Goal: Complete application form: Complete application form

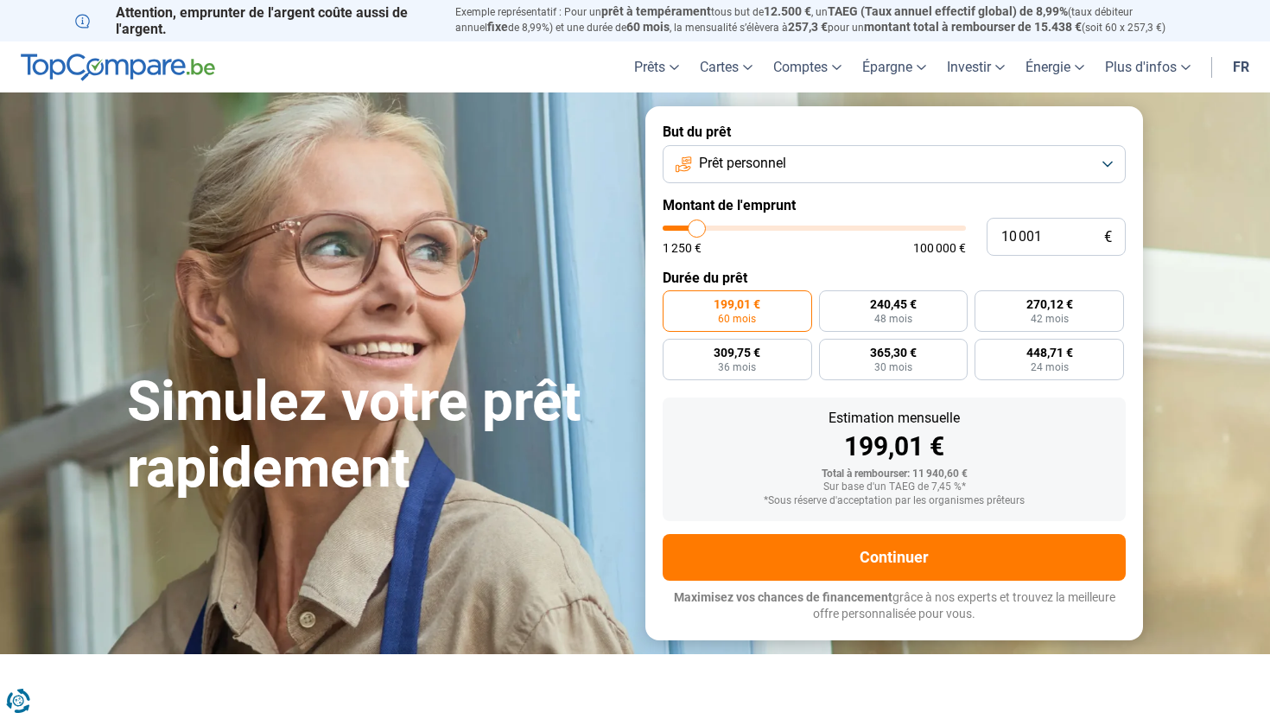
click at [1101, 162] on button "Prêt personnel" at bounding box center [894, 164] width 463 height 38
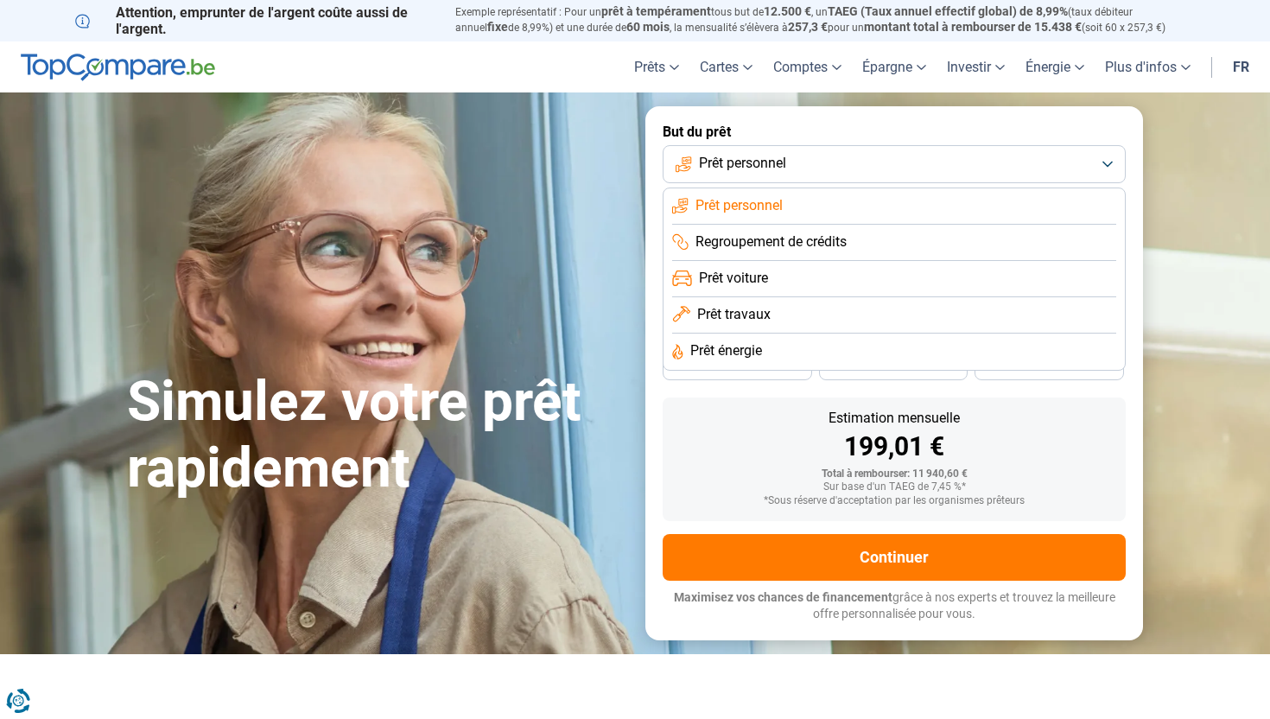
click at [786, 237] on span "Regroupement de crédits" at bounding box center [771, 241] width 151 height 19
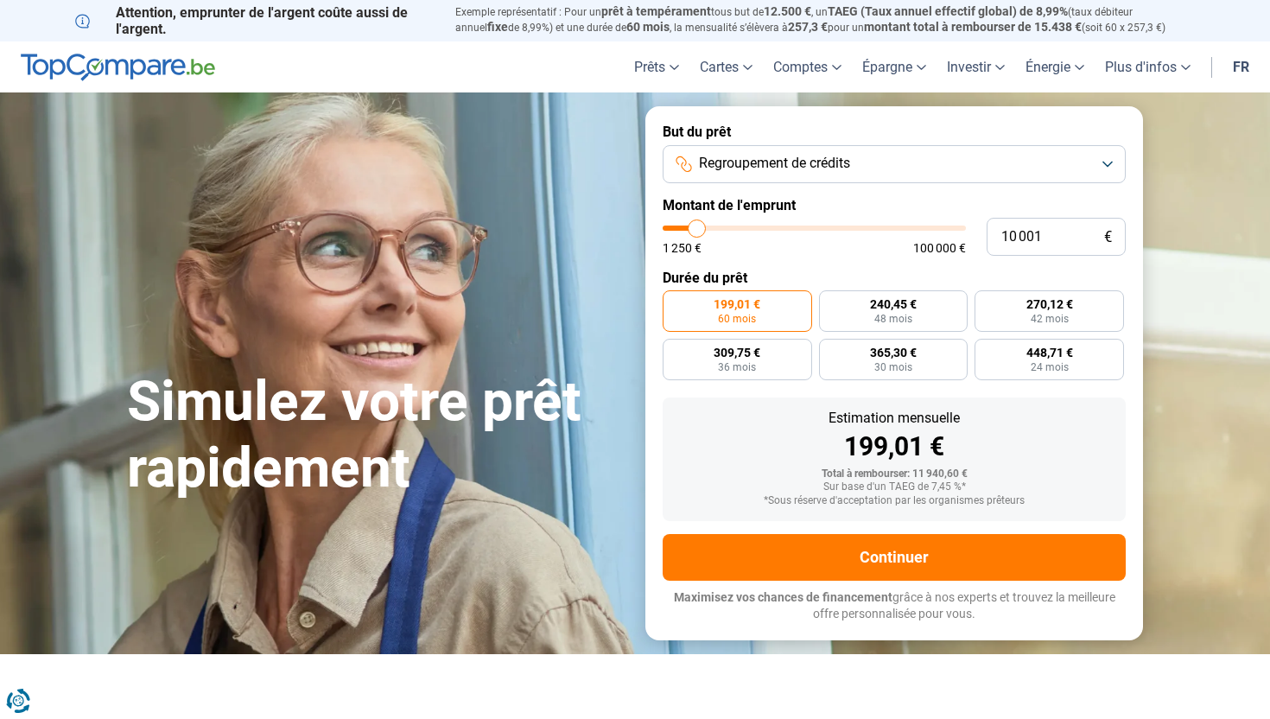
type input "11 250"
type input "11250"
type input "14 500"
type input "14500"
type input "21 250"
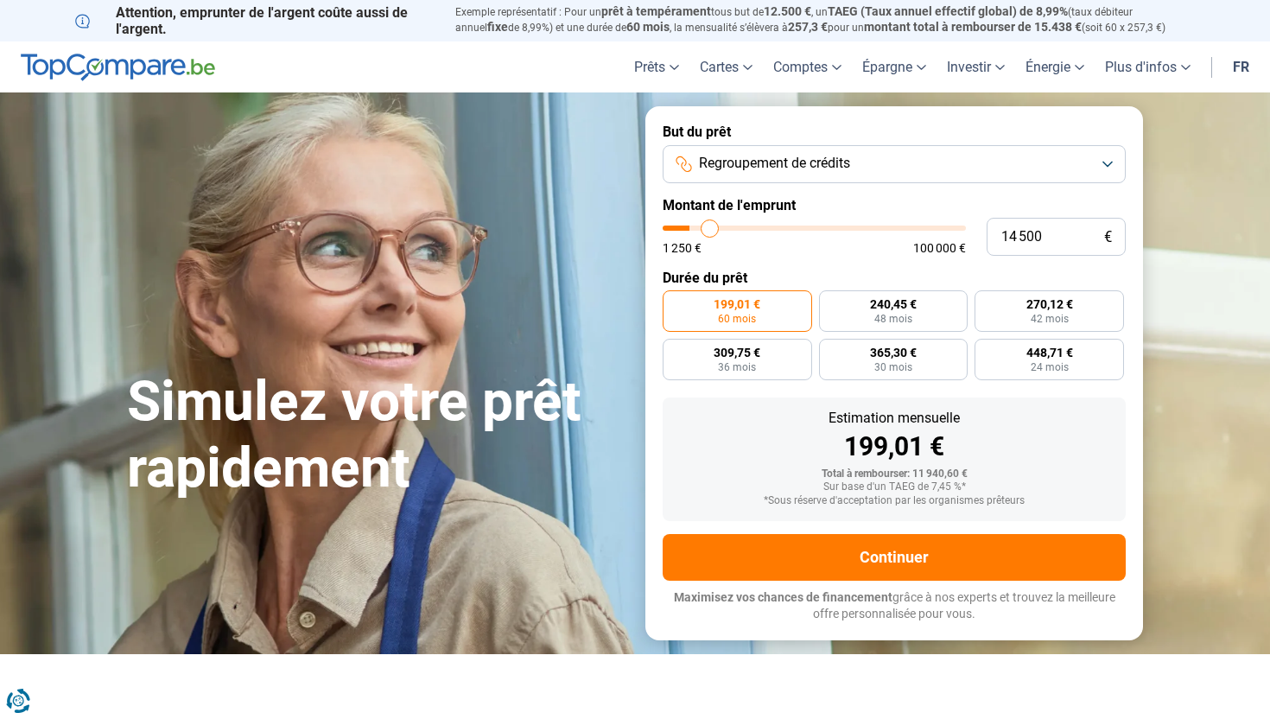
type input "21250"
type input "28 750"
type input "28750"
type input "42 500"
type input "42500"
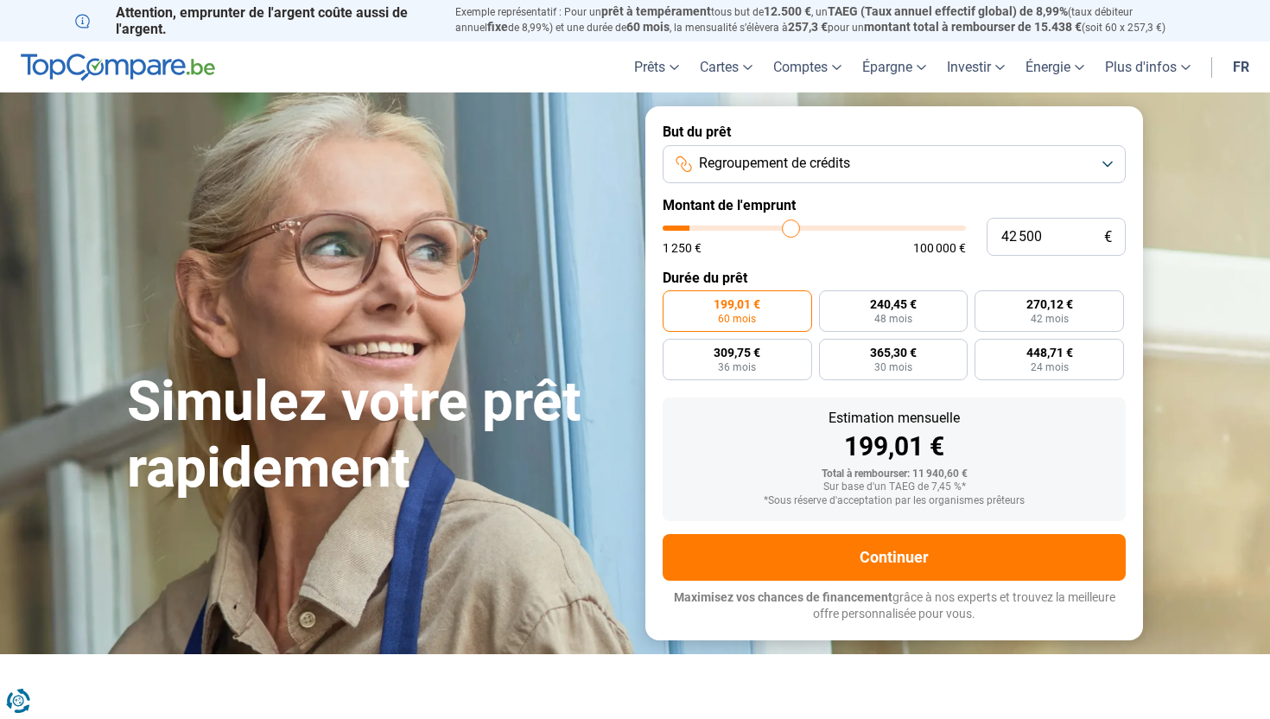
type input "57 250"
type input "57250"
type input "73 500"
type input "73500"
type input "84 500"
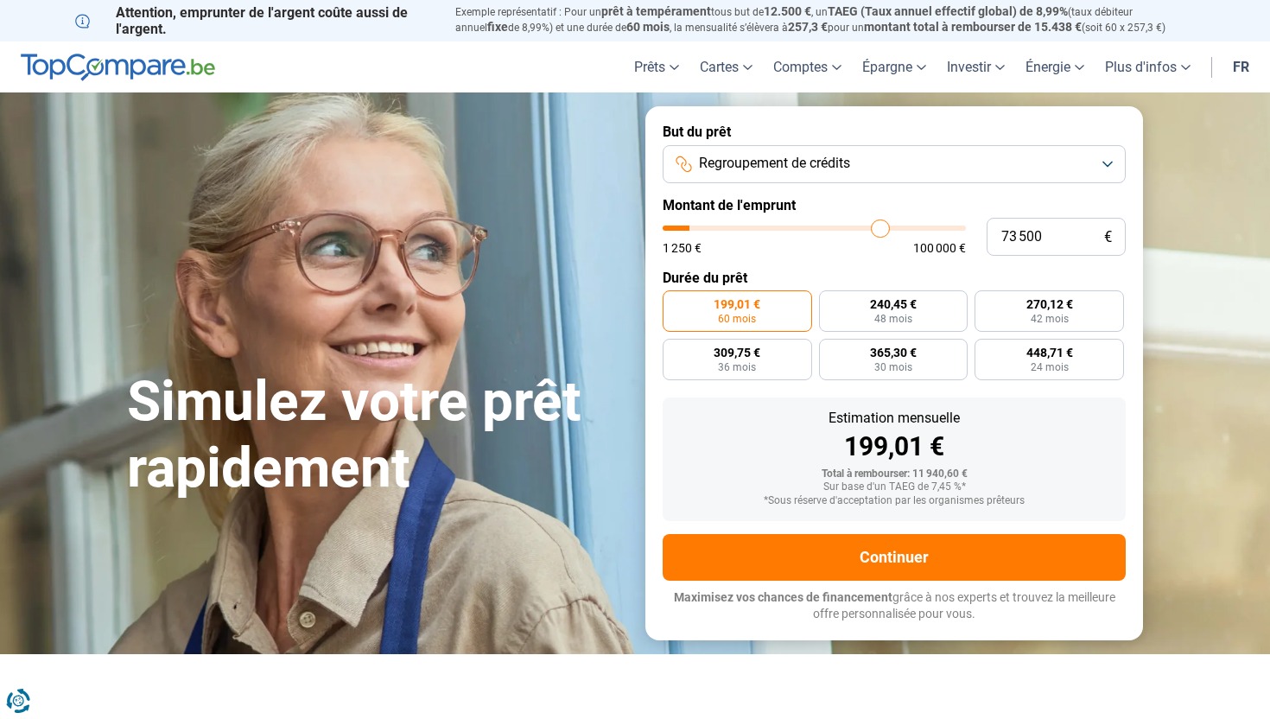
type input "84500"
type input "92 000"
type input "92000"
type input "96 500"
type input "96500"
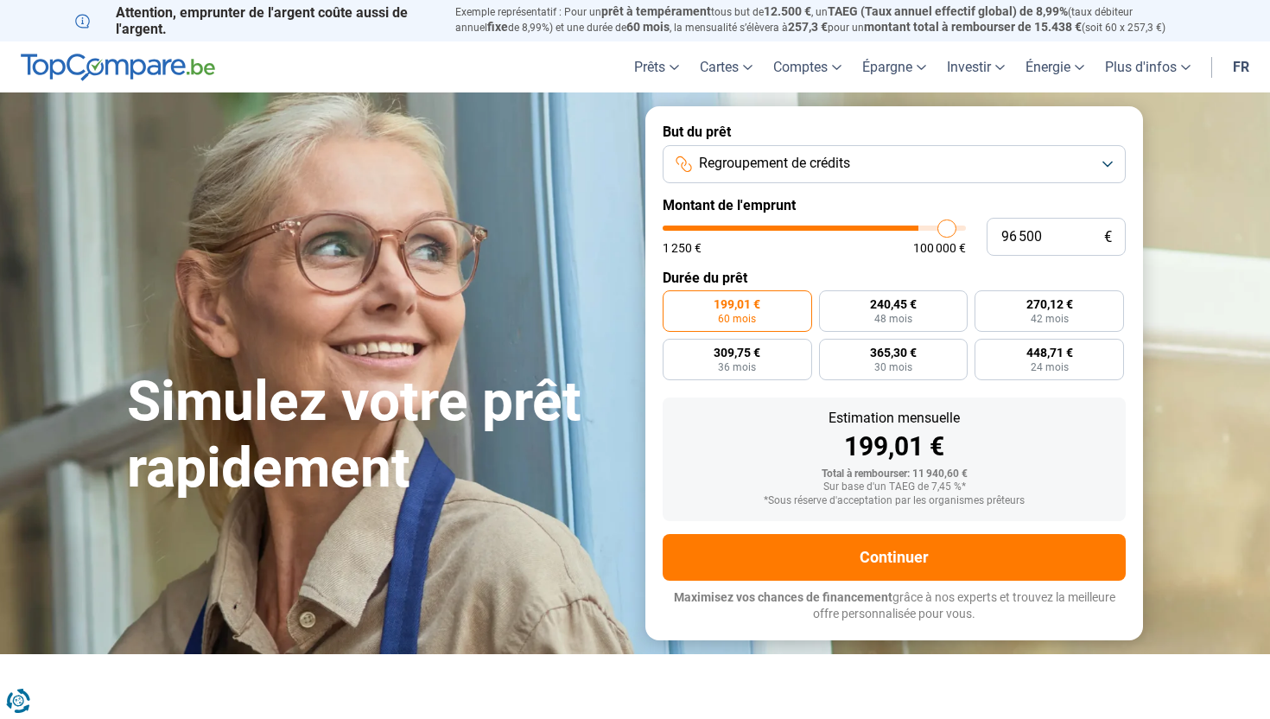
type input "98 250"
type input "98250"
type input "99 250"
type input "99250"
type input "100 000"
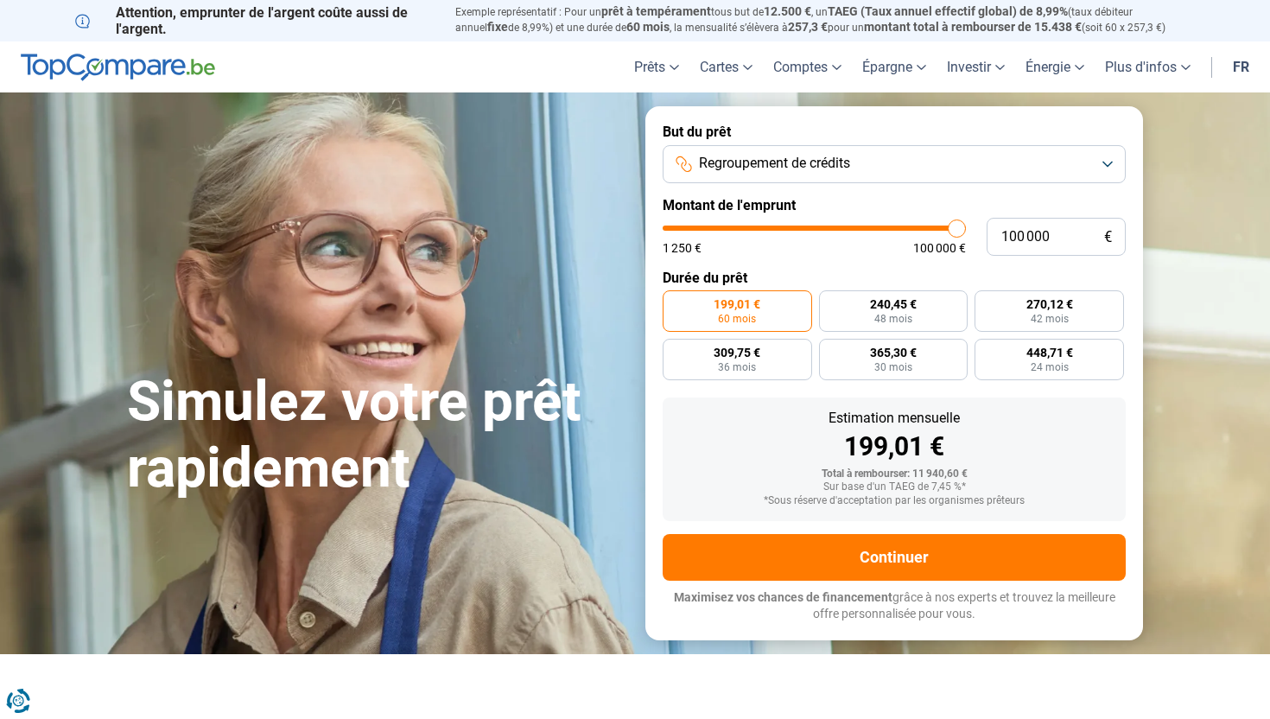
drag, startPoint x: 698, startPoint y: 228, endPoint x: 969, endPoint y: 225, distance: 271.3
type input "100000"
click at [966, 226] on input "range" at bounding box center [814, 228] width 303 height 5
radio input "false"
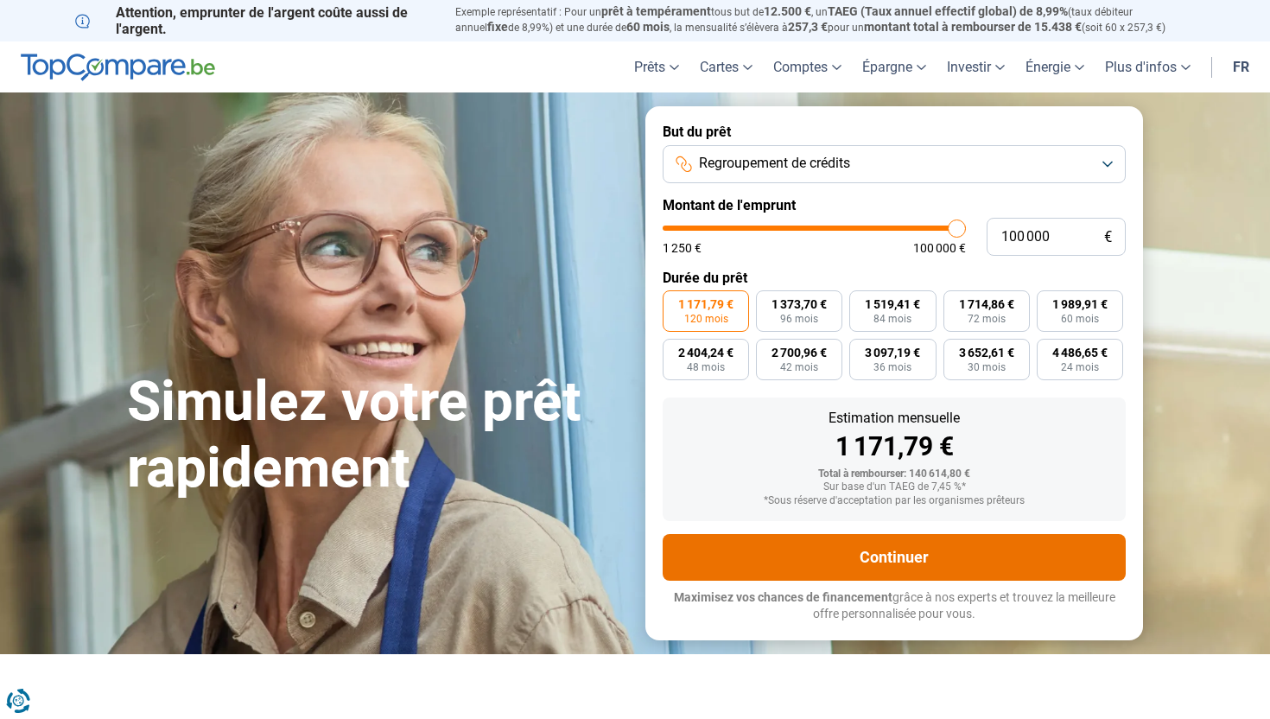
click at [890, 554] on button "Continuer" at bounding box center [894, 557] width 463 height 47
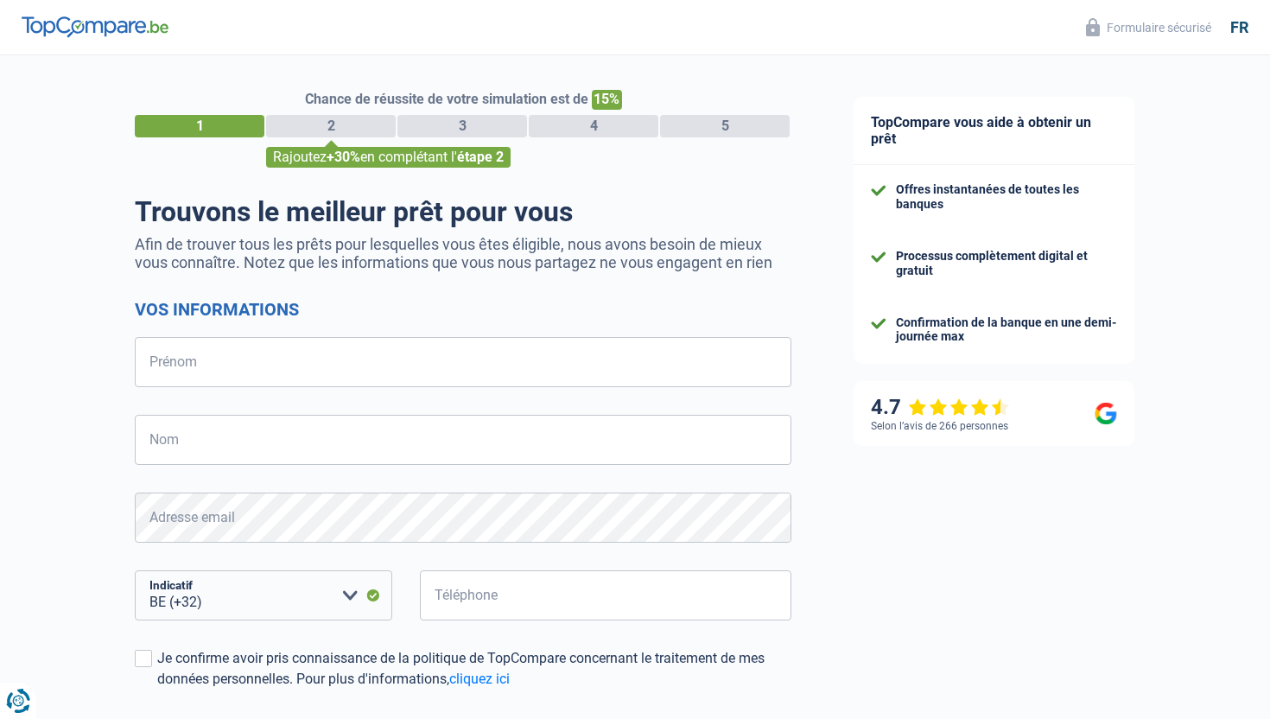
select select "32"
click at [259, 368] on input "Prénom" at bounding box center [463, 362] width 657 height 50
type input "[PERSON_NAME]"
click at [184, 442] on input "Nom" at bounding box center [463, 440] width 657 height 50
type input "prym"
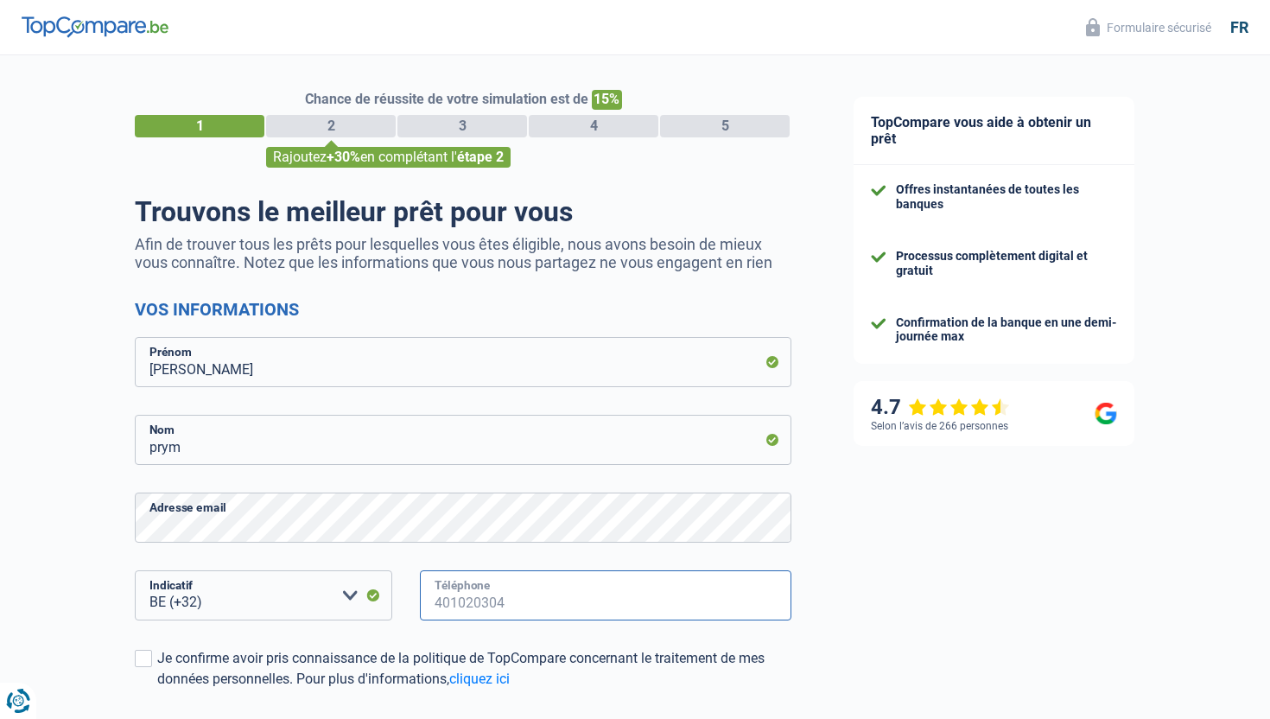
click at [470, 600] on input "Téléphone" at bounding box center [606, 595] width 372 height 50
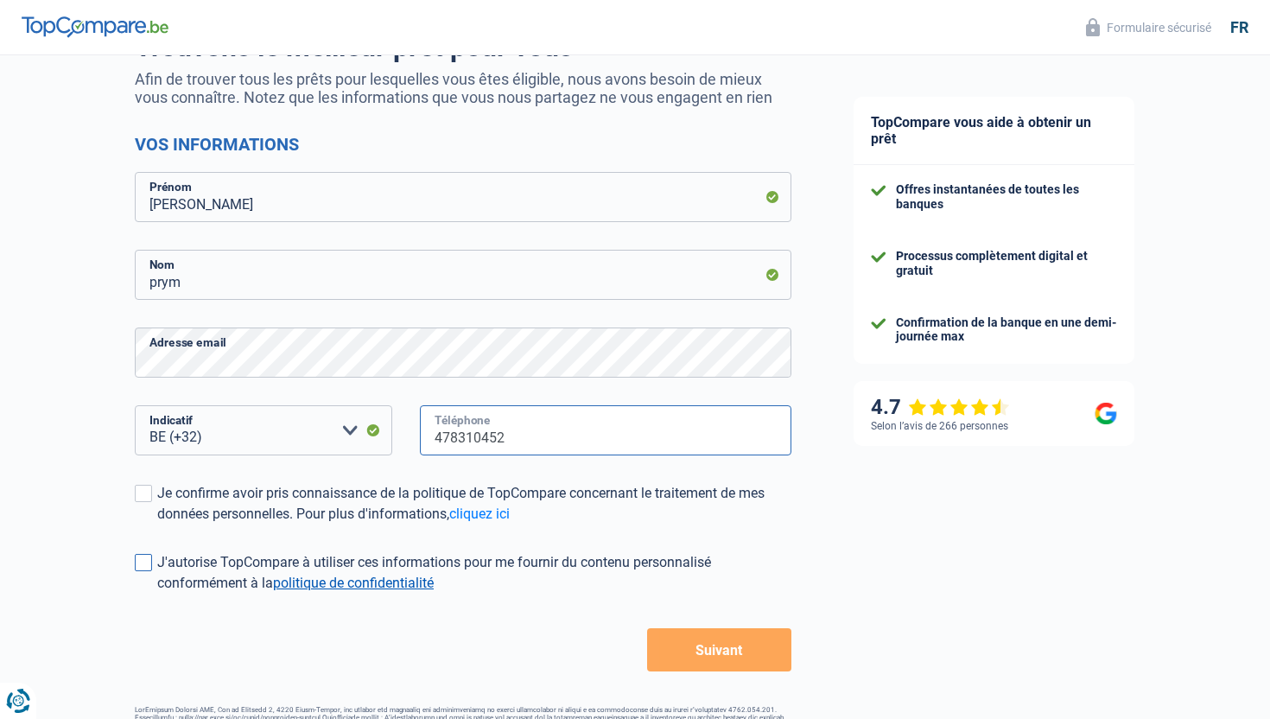
scroll to position [178, 0]
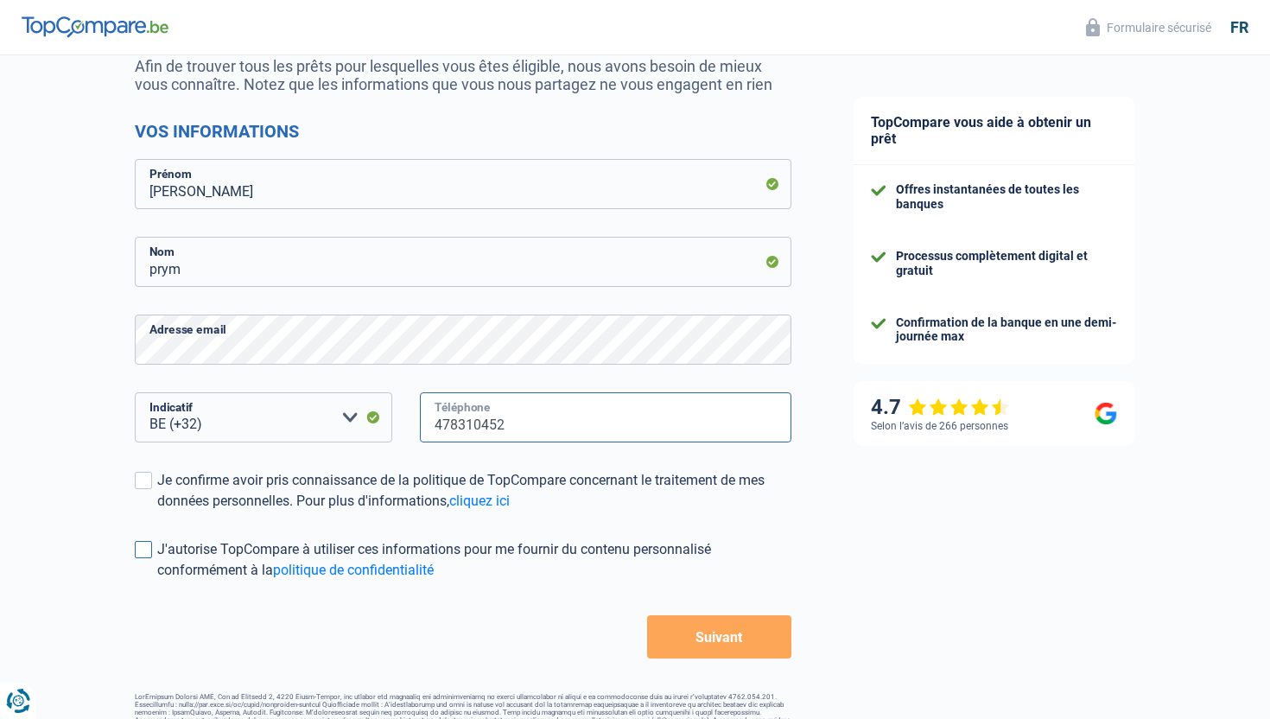
type input "478310452"
click at [145, 549] on span at bounding box center [143, 549] width 17 height 17
click at [157, 581] on input "J'autorise TopCompare à utiliser ces informations pour me fournir du contenu pe…" at bounding box center [157, 581] width 0 height 0
click at [146, 477] on span at bounding box center [143, 480] width 17 height 17
click at [157, 512] on input "Je confirme avoir pris connaissance de la politique de TopCompare concernant le…" at bounding box center [157, 512] width 0 height 0
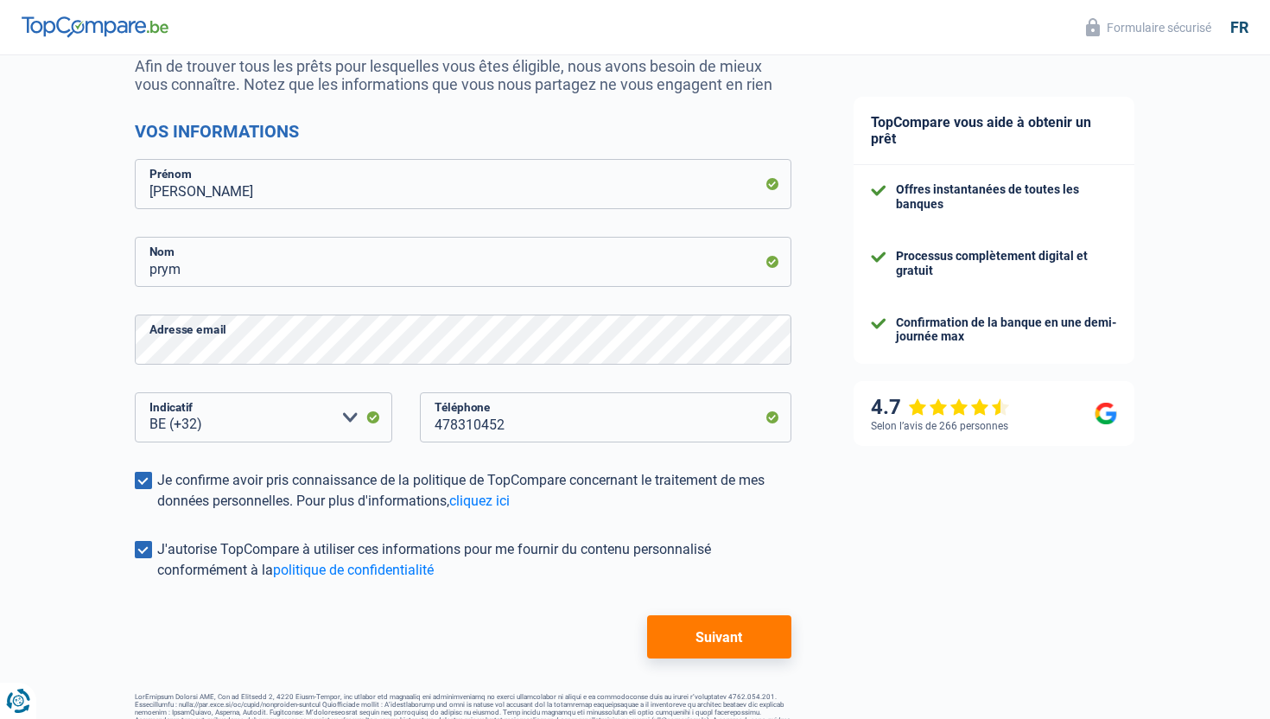
click at [728, 625] on button "Suivant" at bounding box center [719, 636] width 144 height 43
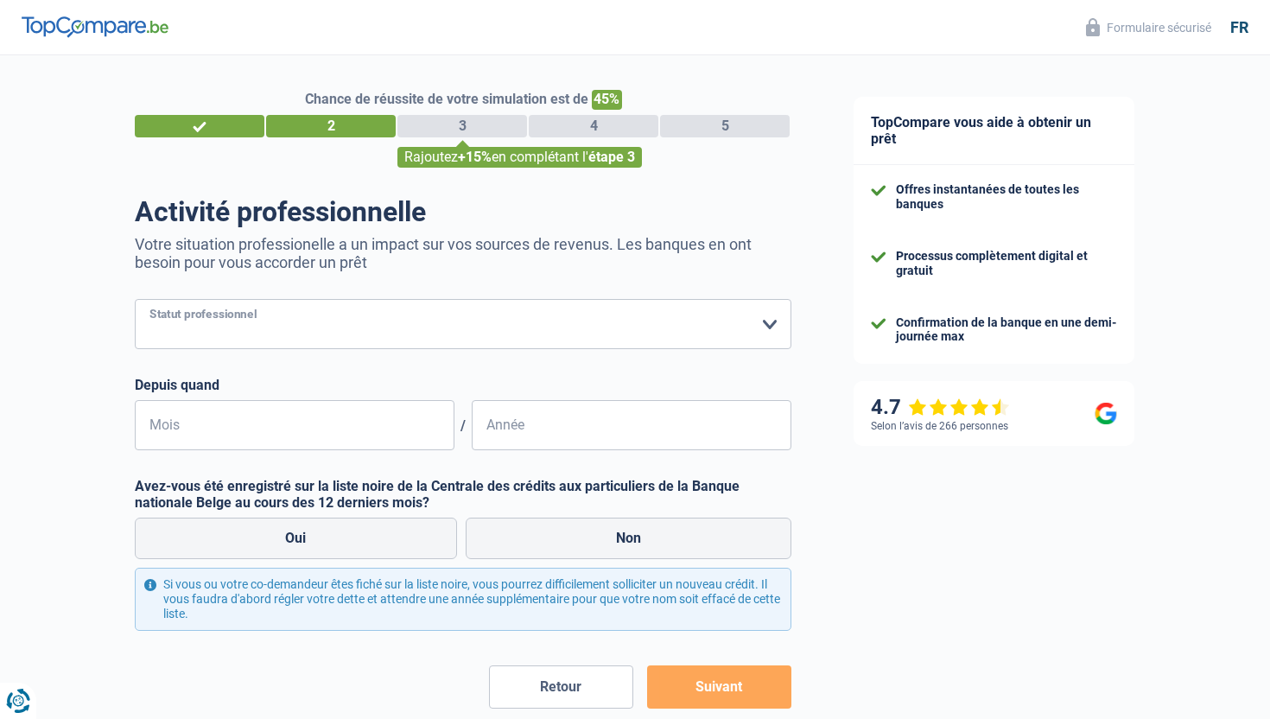
click at [721, 331] on select "Ouvrier Employé privé Employé public Invalide Indépendant Pensionné Chômeur Mut…" at bounding box center [463, 324] width 657 height 50
select select "independent"
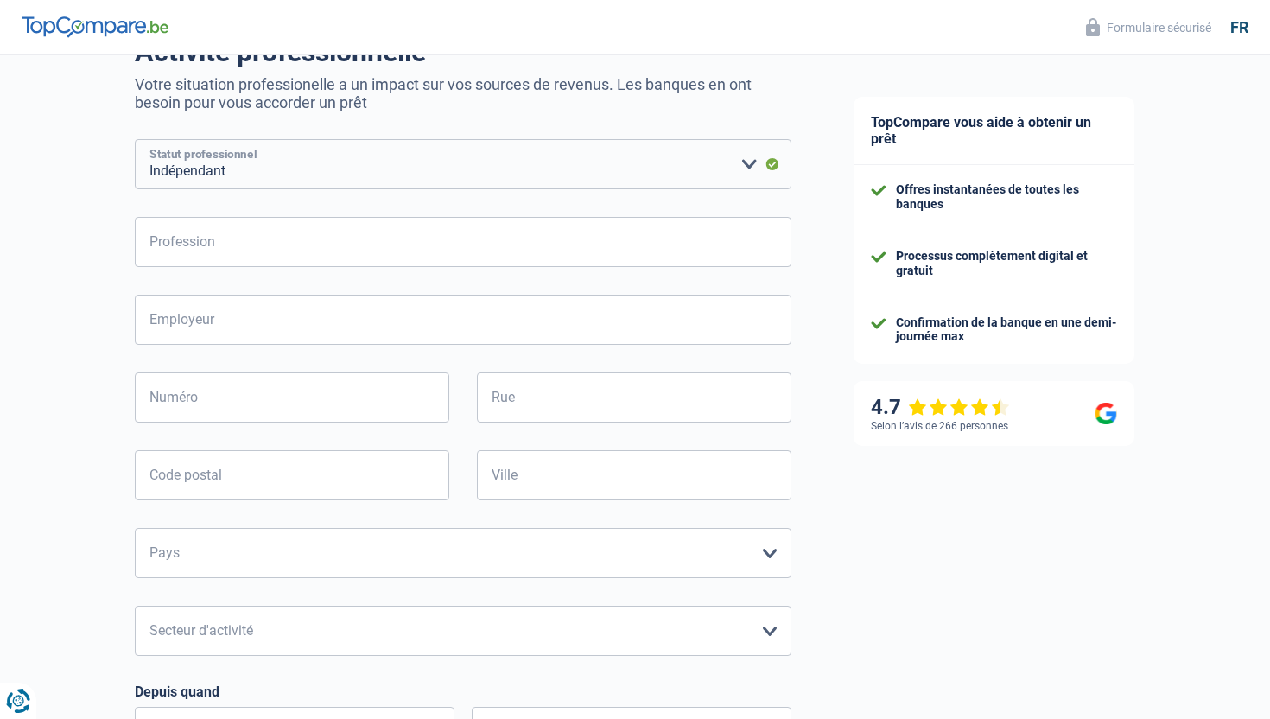
scroll to position [155, 0]
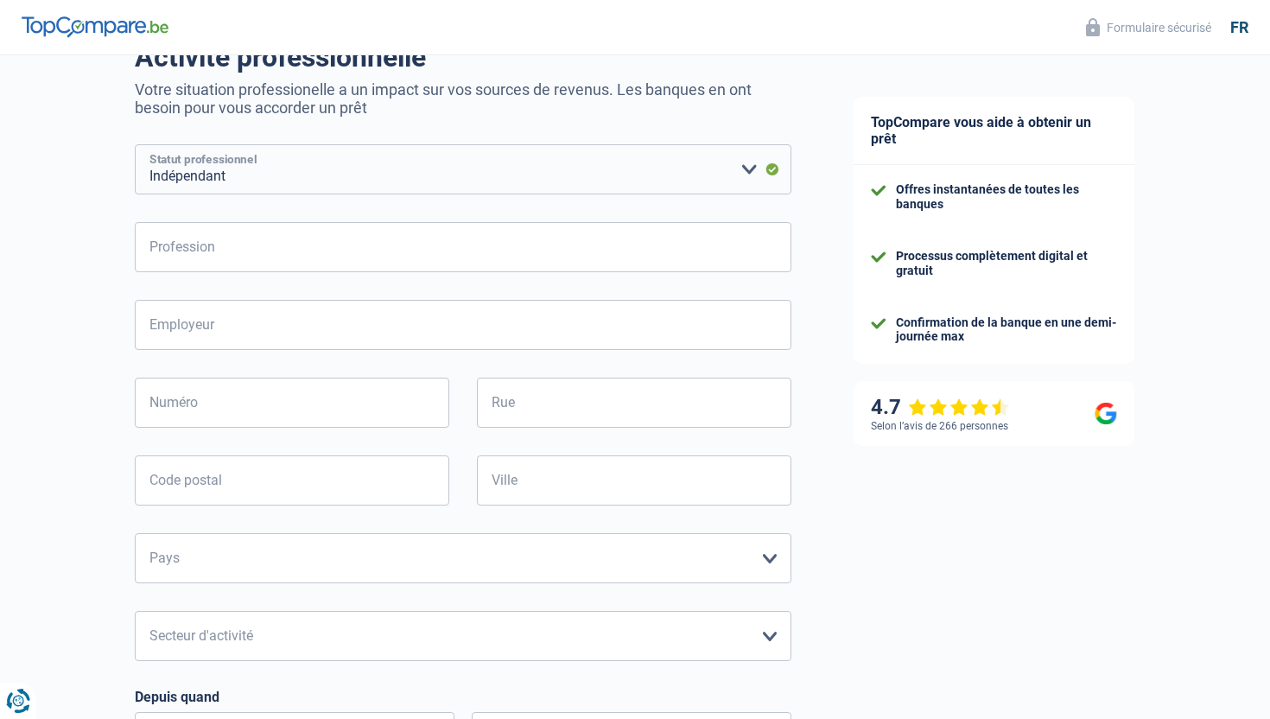
click at [736, 174] on select "Ouvrier Employé privé Employé public Invalide Indépendant Pensionné Chômeur Mut…" at bounding box center [463, 169] width 657 height 50
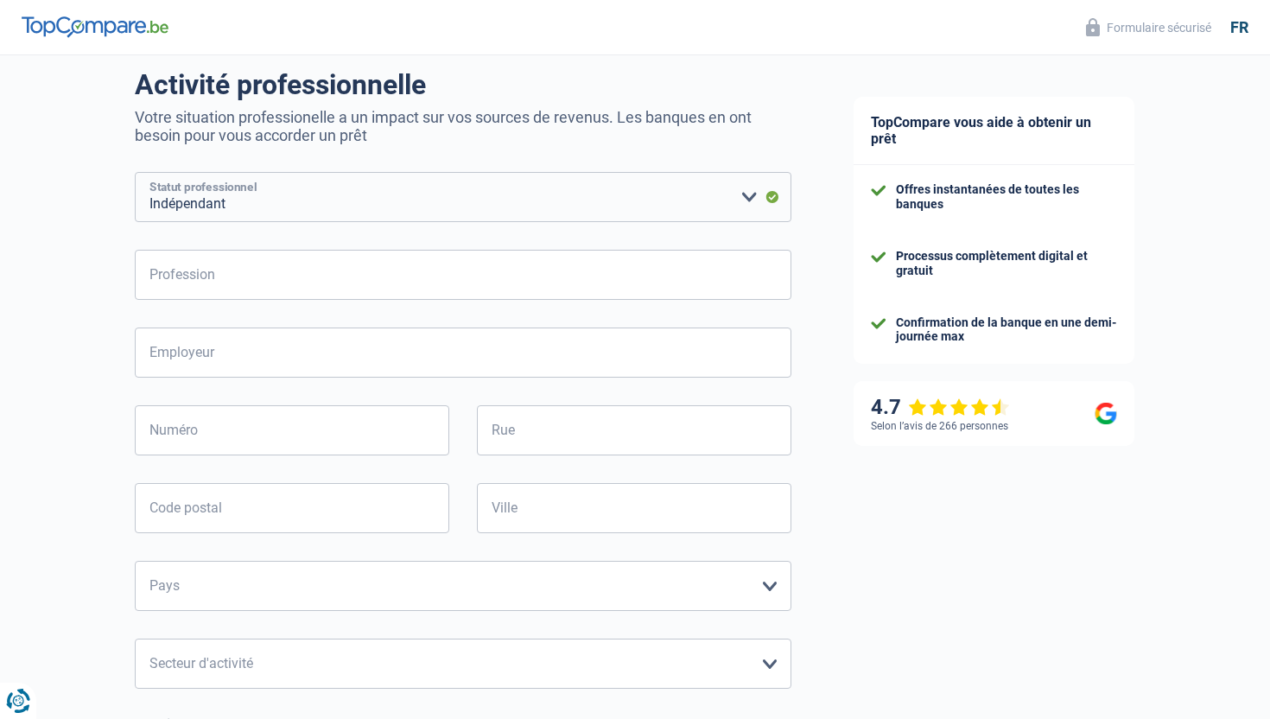
scroll to position [0, 0]
